Goal: Task Accomplishment & Management: Manage account settings

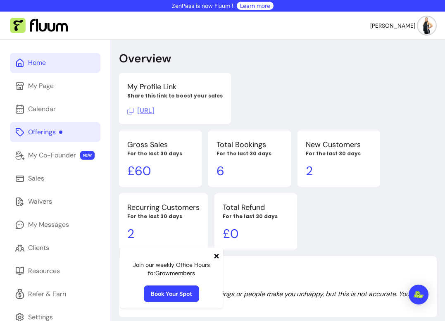
click at [40, 136] on div "Offerings" at bounding box center [45, 132] width 34 height 10
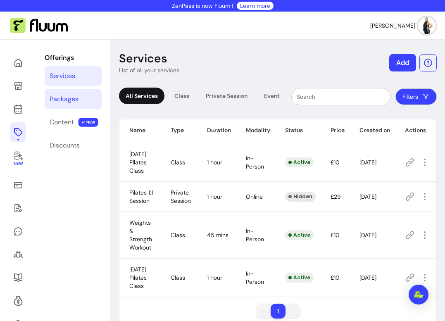
click at [63, 99] on div "Packages" at bounding box center [64, 99] width 29 height 10
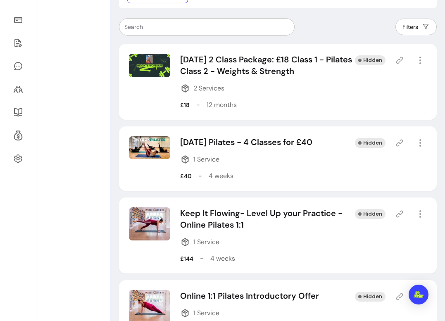
scroll to position [165, 0]
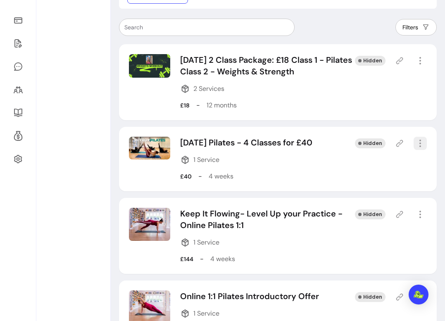
click at [416, 142] on icon "button" at bounding box center [420, 143] width 10 height 10
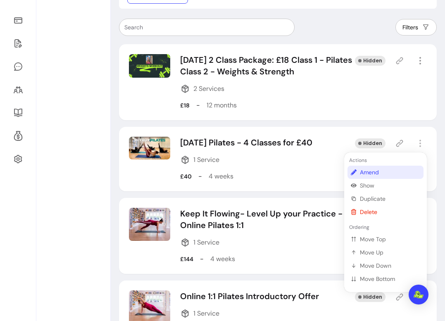
click at [373, 171] on span "Amend" at bounding box center [390, 172] width 60 height 8
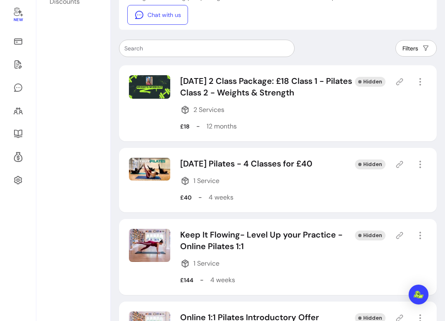
select select "***"
select select "*****"
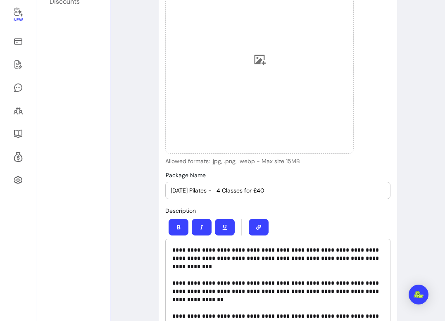
type input "**********"
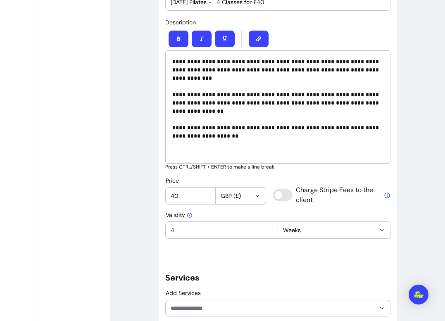
scroll to position [332, 0]
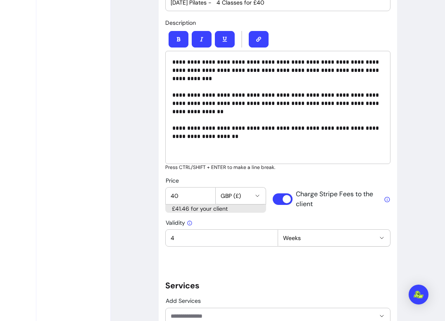
click at [173, 192] on input "40" at bounding box center [191, 196] width 40 height 8
click at [173, 194] on input "40" at bounding box center [191, 196] width 40 height 8
type input "34"
click at [219, 280] on h5 "Services" at bounding box center [277, 286] width 225 height 12
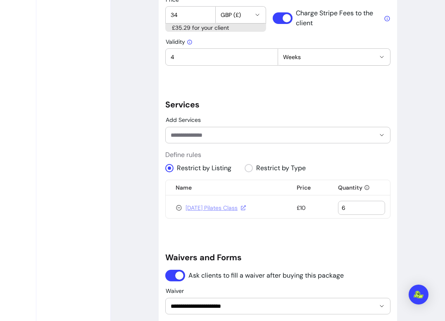
scroll to position [513, 0]
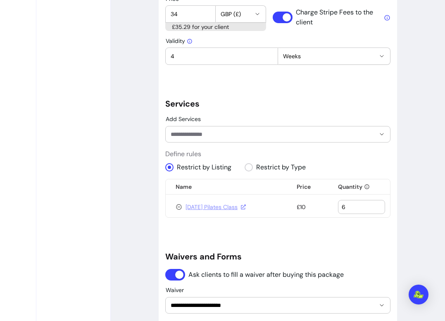
click at [351, 210] on input "6" at bounding box center [361, 207] width 40 height 8
type input "4"
click at [204, 206] on link "[DATE] Pilates Class" at bounding box center [215, 207] width 60 height 8
click at [178, 208] on icon at bounding box center [178, 207] width 7 height 7
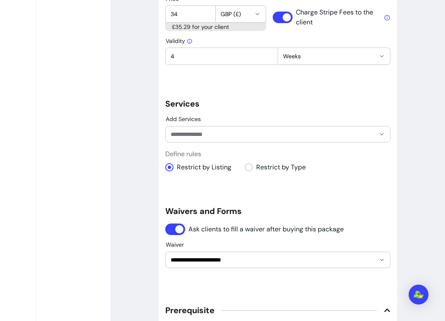
click at [242, 133] on input "Add Services" at bounding box center [266, 134] width 191 height 8
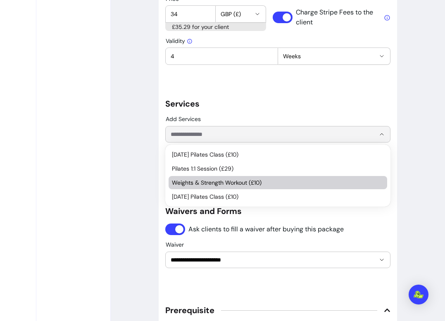
click at [247, 183] on span "Weights & Strength Workout (£10)" at bounding box center [274, 182] width 204 height 8
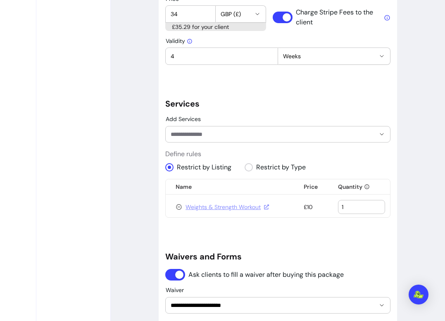
click at [358, 207] on input "1" at bounding box center [361, 207] width 40 height 8
type input "4"
click at [308, 224] on div "**********" at bounding box center [277, 54] width 225 height 970
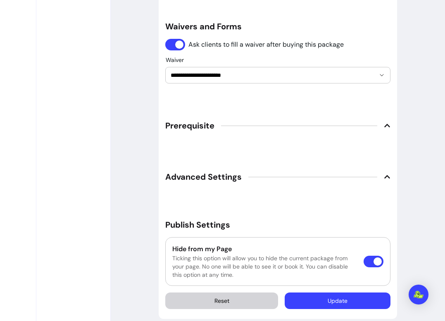
scroll to position [753, 0]
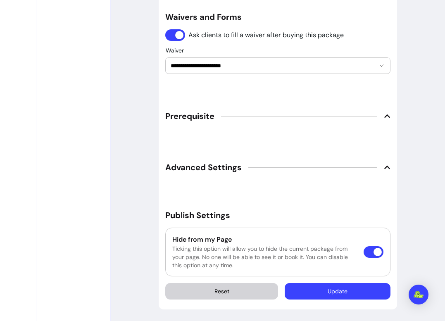
click at [322, 290] on button "Update" at bounding box center [338, 291] width 106 height 17
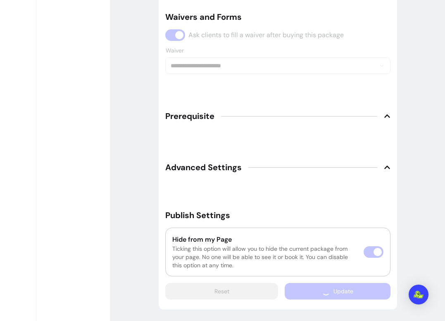
scroll to position [749, 0]
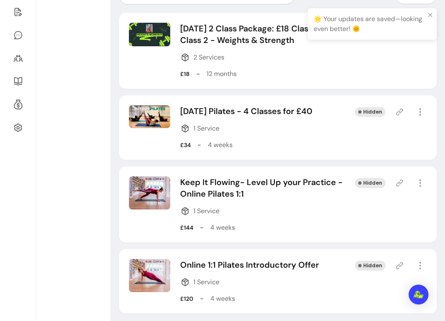
scroll to position [197, 0]
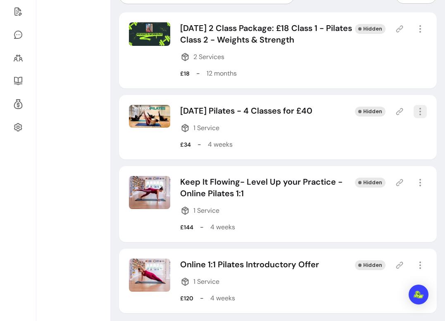
click at [422, 109] on icon "button" at bounding box center [420, 112] width 10 height 10
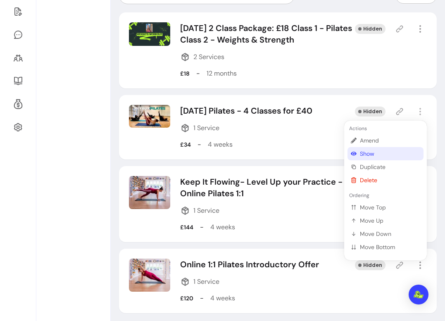
click at [366, 154] on span "Show" at bounding box center [390, 153] width 60 height 8
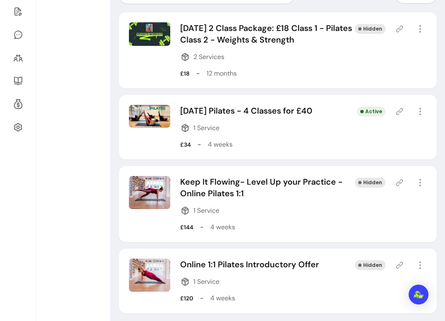
click at [397, 111] on icon at bounding box center [399, 111] width 8 height 8
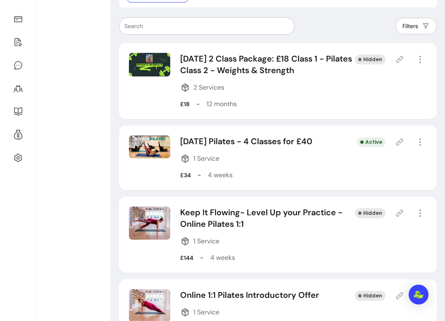
scroll to position [154, 0]
